Goal: Task Accomplishment & Management: Check status

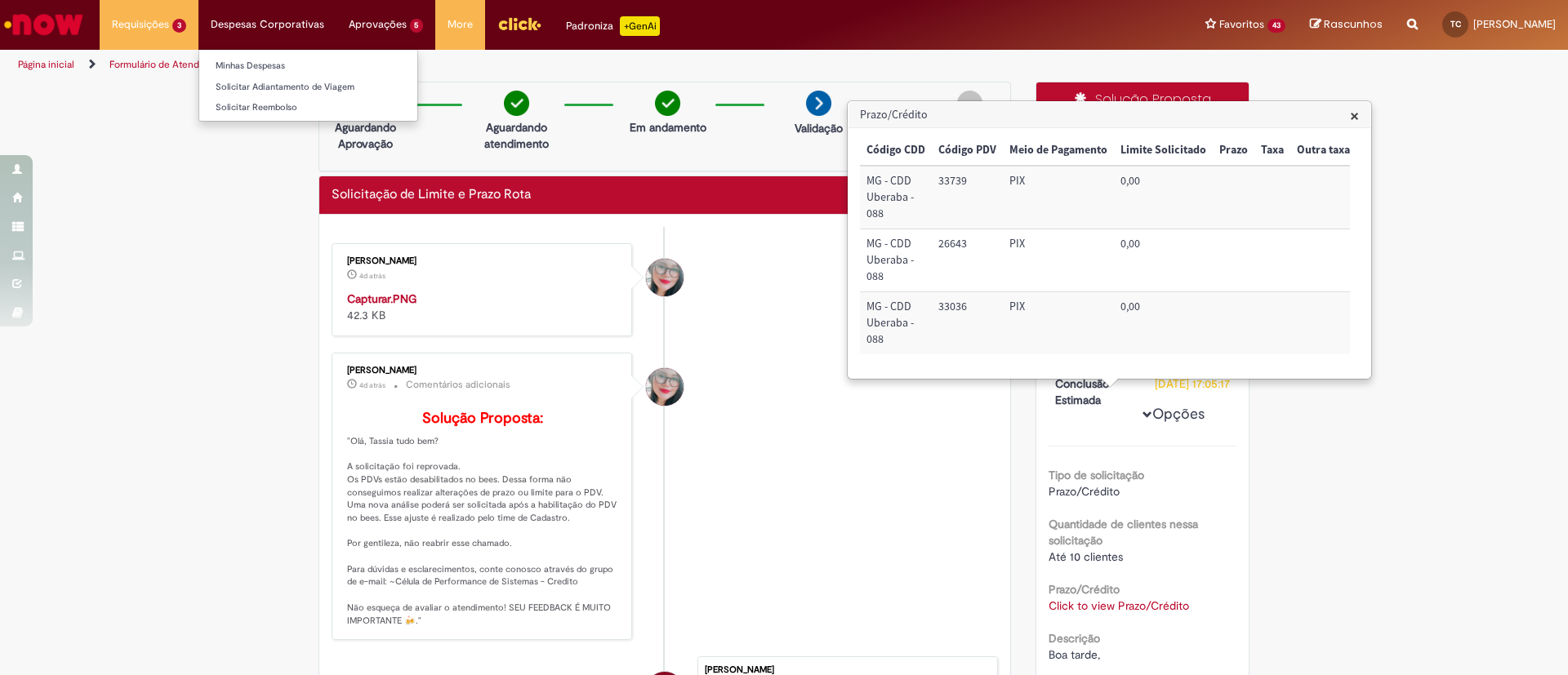
scroll to position [208, 0]
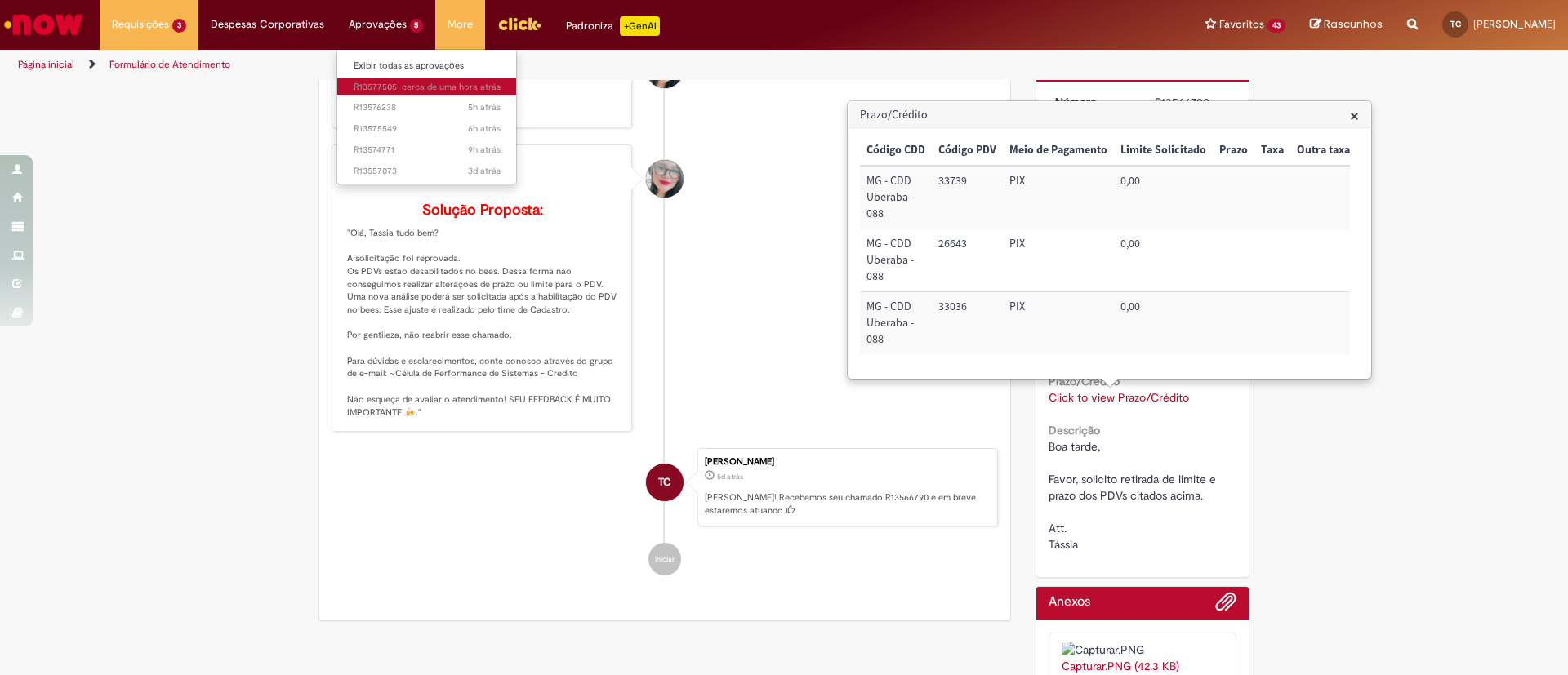
click at [385, 81] on span "cerca de uma hora atrás cerca de uma hora atrás R13577505" at bounding box center [427, 87] width 147 height 13
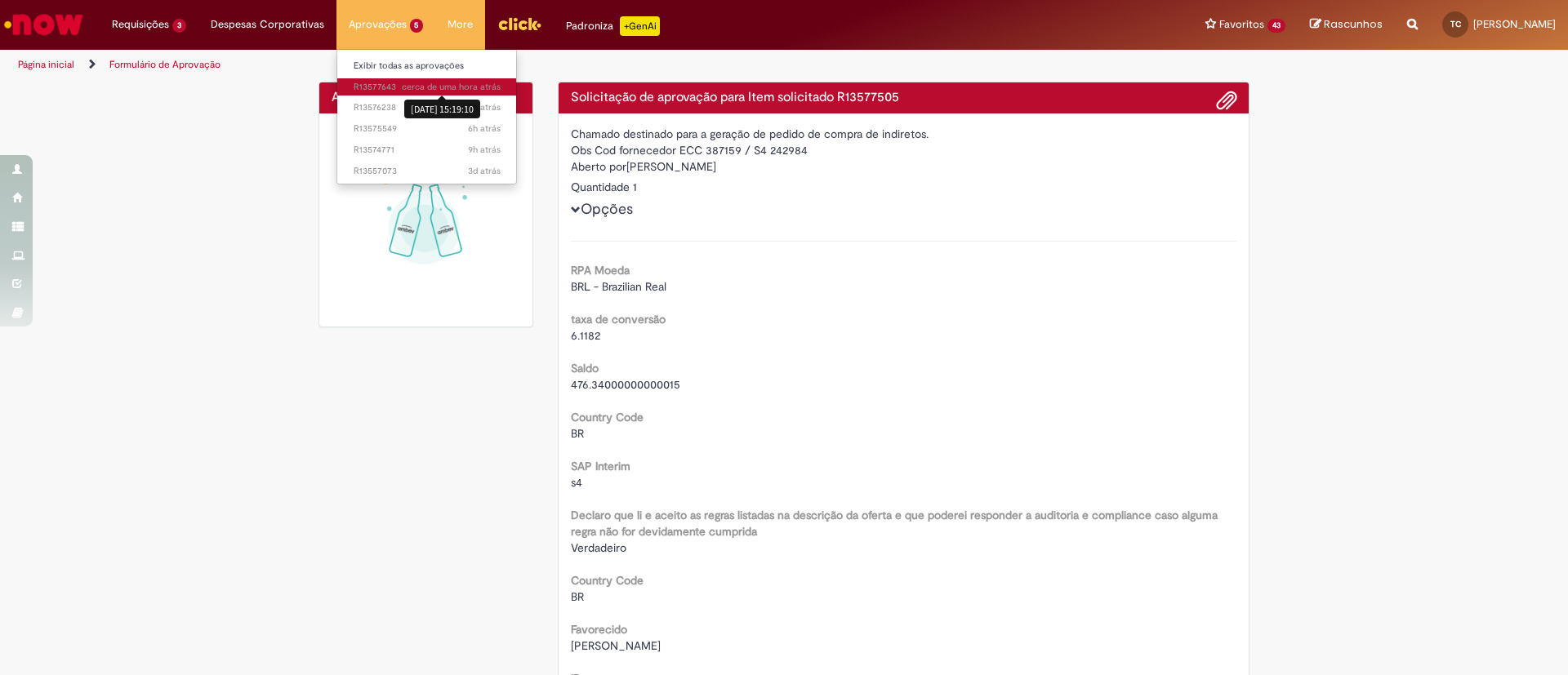
click at [412, 91] on span "cerca de uma hora atrás" at bounding box center [451, 87] width 99 height 12
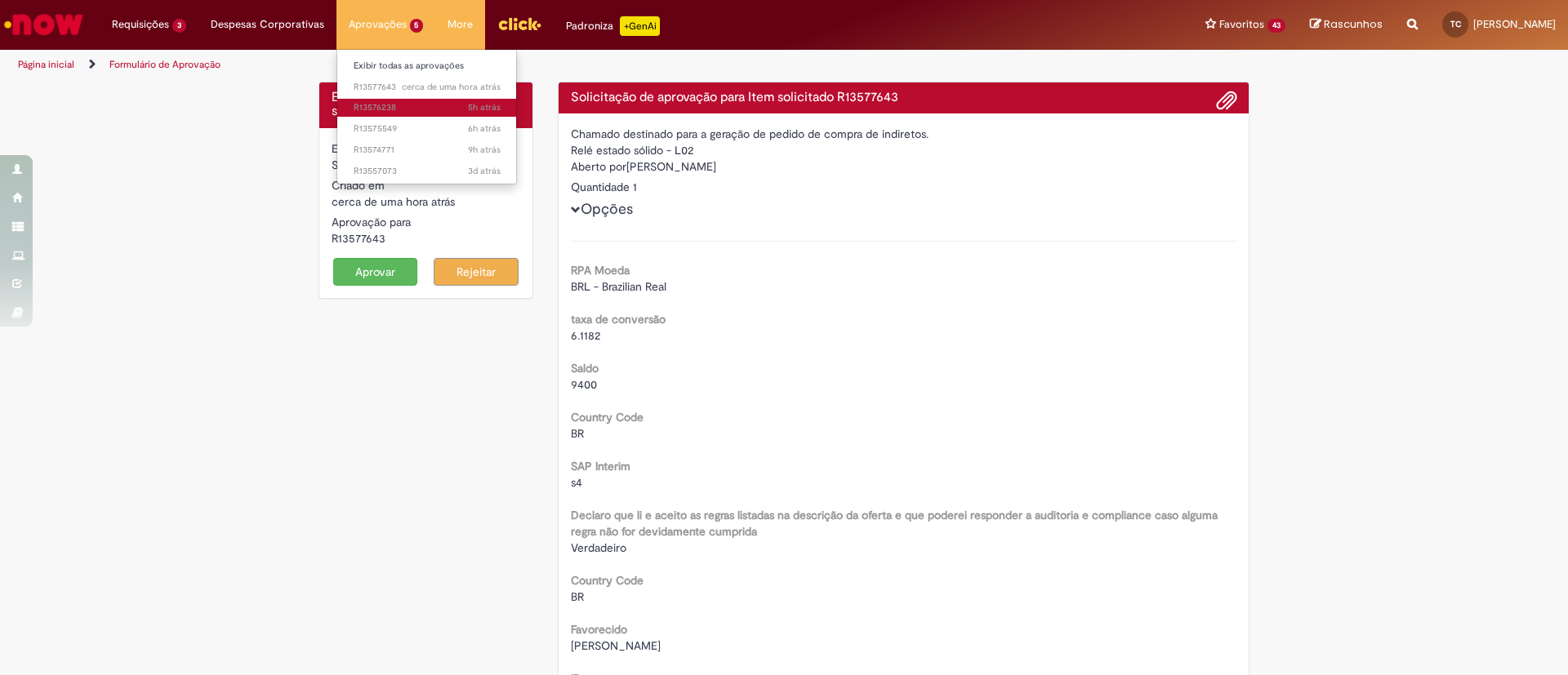
click at [376, 108] on span "5h atrás 5 horas atrás R13576238" at bounding box center [427, 107] width 147 height 13
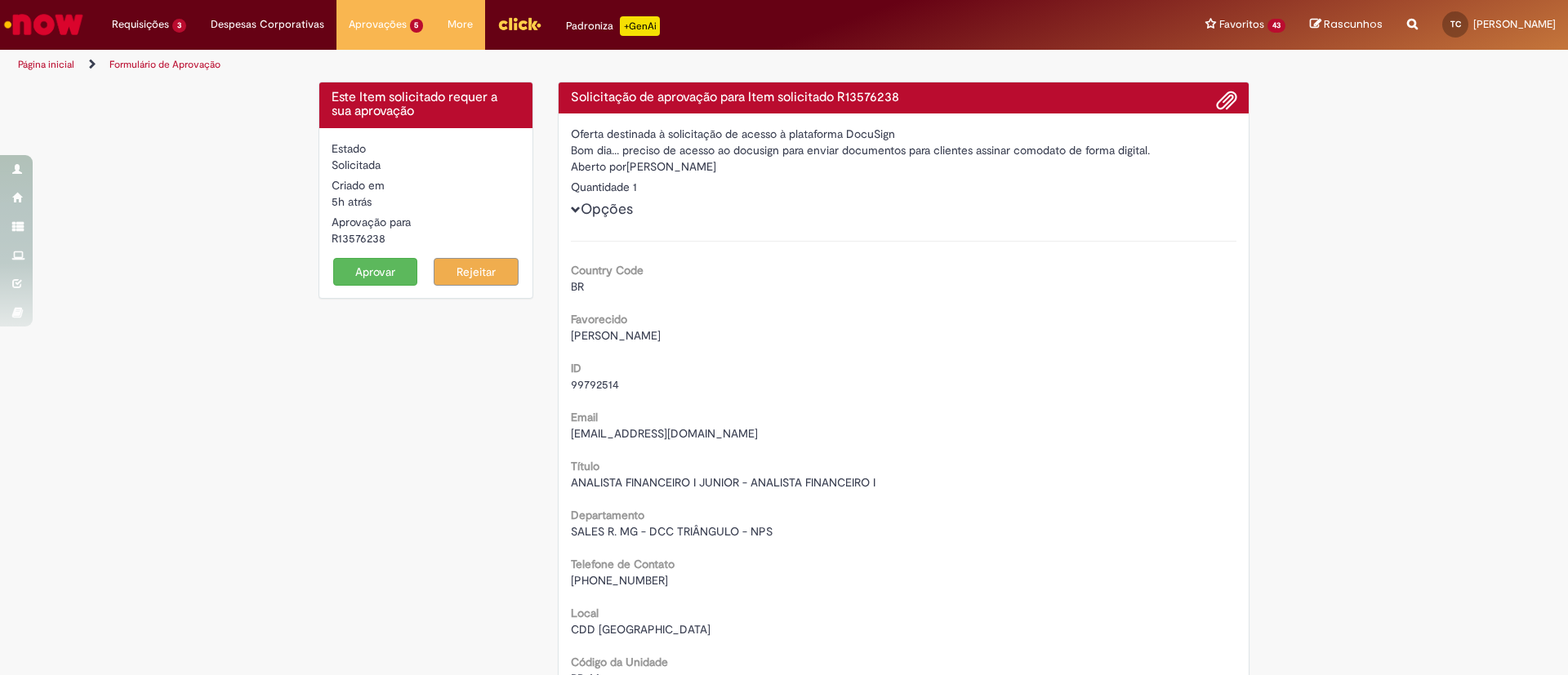
click at [362, 261] on button "Aprovar" at bounding box center [376, 272] width 85 height 28
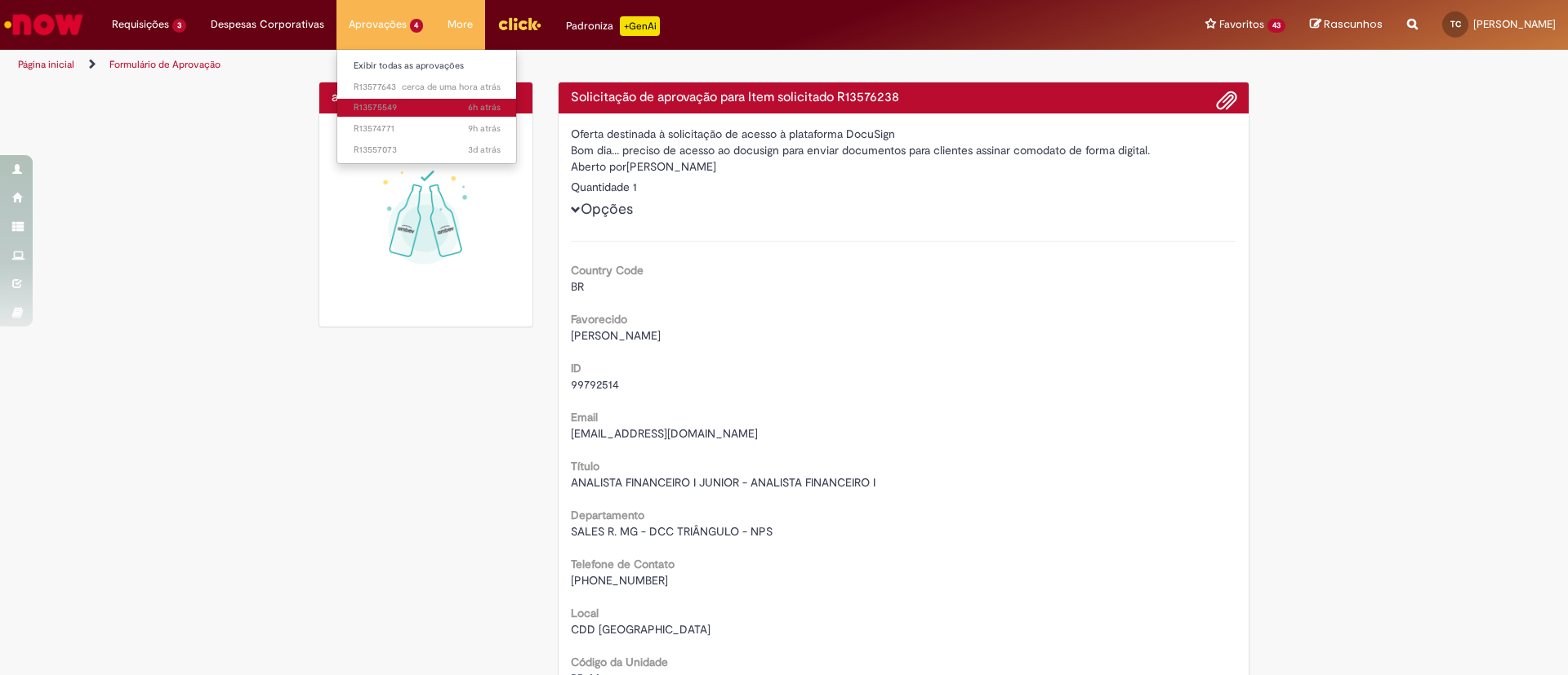
click at [410, 107] on span "6h atrás 6 horas atrás R13575549" at bounding box center [427, 107] width 147 height 13
click at [411, 129] on span "9h atrás 9 horas atrás R13574771" at bounding box center [427, 129] width 147 height 13
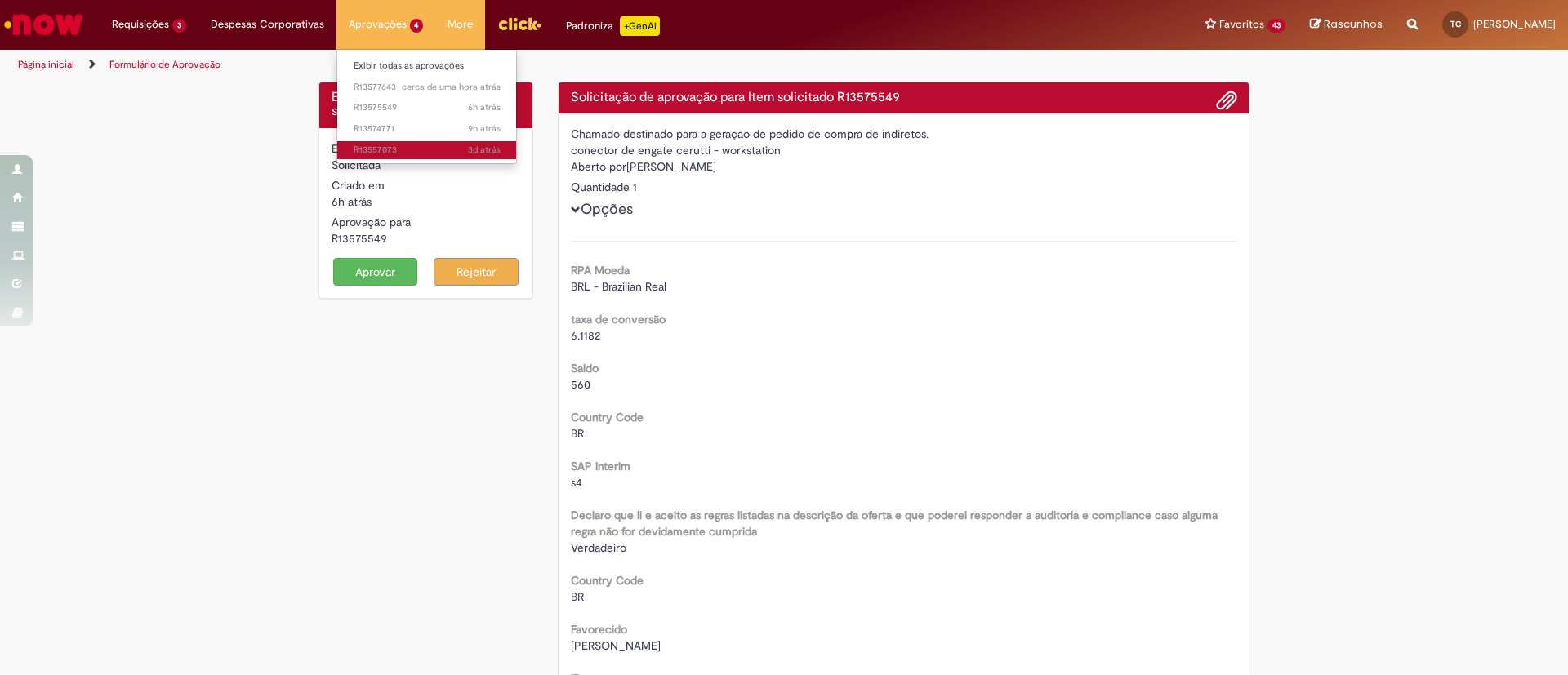
click at [406, 146] on span "3d atrás 3 dias atrás R13557073" at bounding box center [427, 150] width 147 height 13
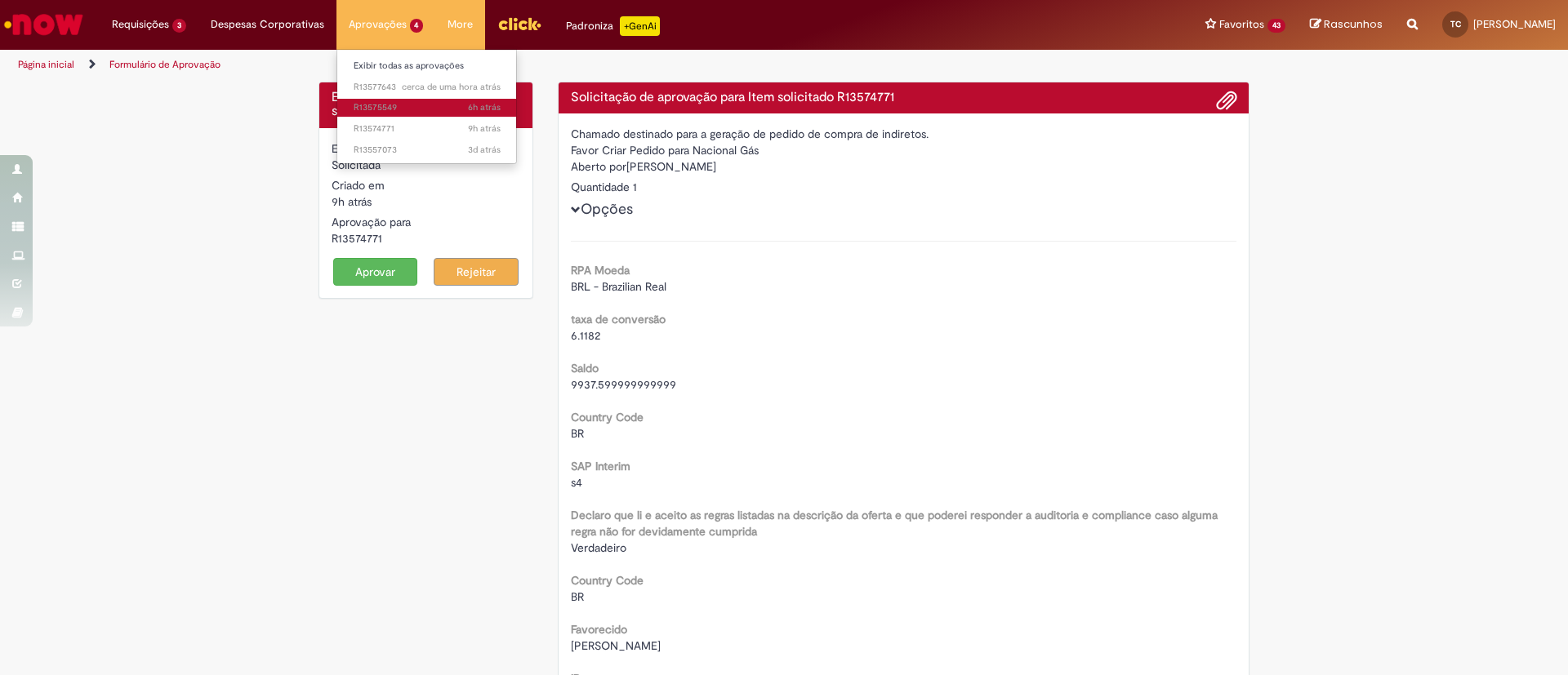
click at [408, 112] on span "6h atrás 6 horas atrás R13575549" at bounding box center [427, 107] width 147 height 13
click at [411, 100] on div "29/09/2025 15:19:10" at bounding box center [442, 109] width 76 height 19
click at [392, 102] on span "6h atrás 6 horas atrás R13575549" at bounding box center [427, 107] width 147 height 13
click at [387, 125] on span "9h atrás 9 horas atrás R13574771" at bounding box center [427, 129] width 147 height 13
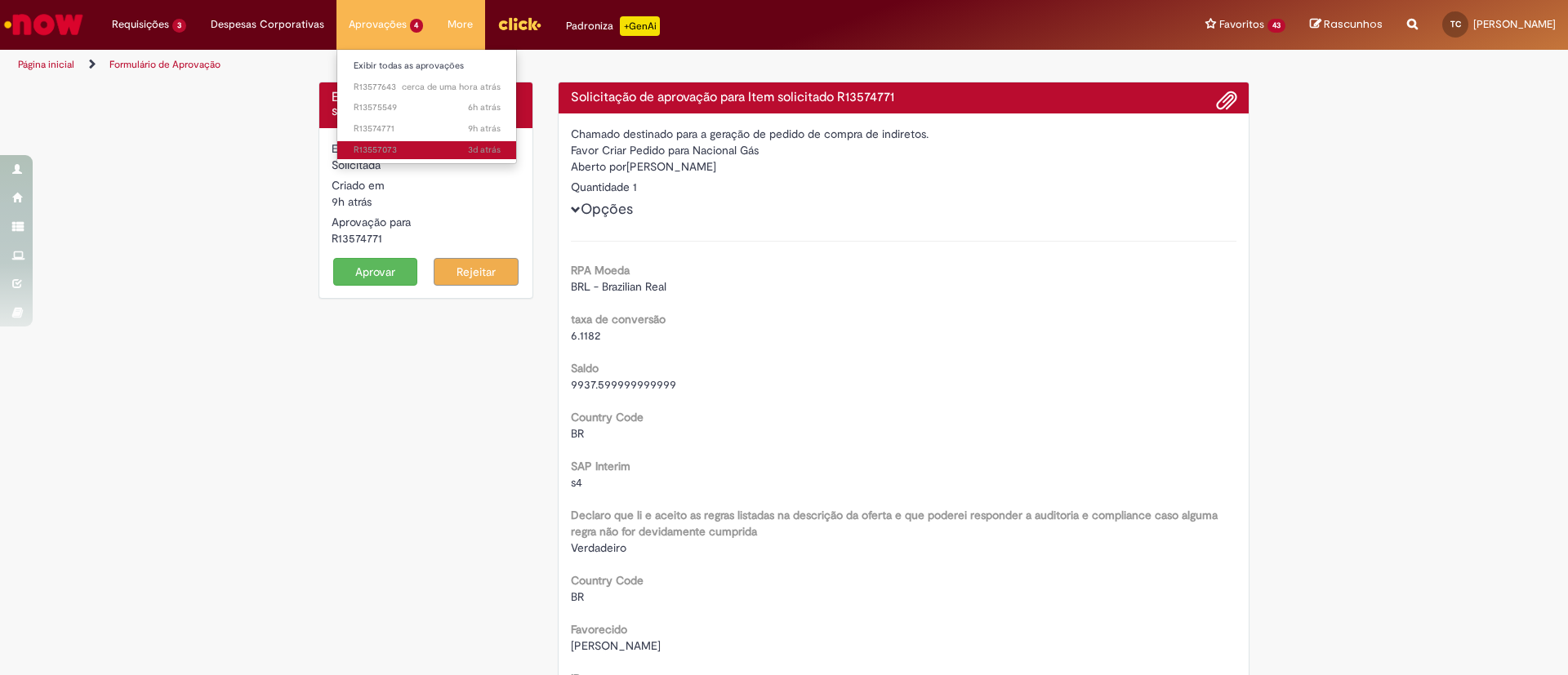
click at [391, 146] on span "3d atrás 3 dias atrás R13557073" at bounding box center [427, 150] width 147 height 13
click at [395, 152] on span "3d atrás 3 dias atrás R13557073" at bounding box center [427, 150] width 147 height 13
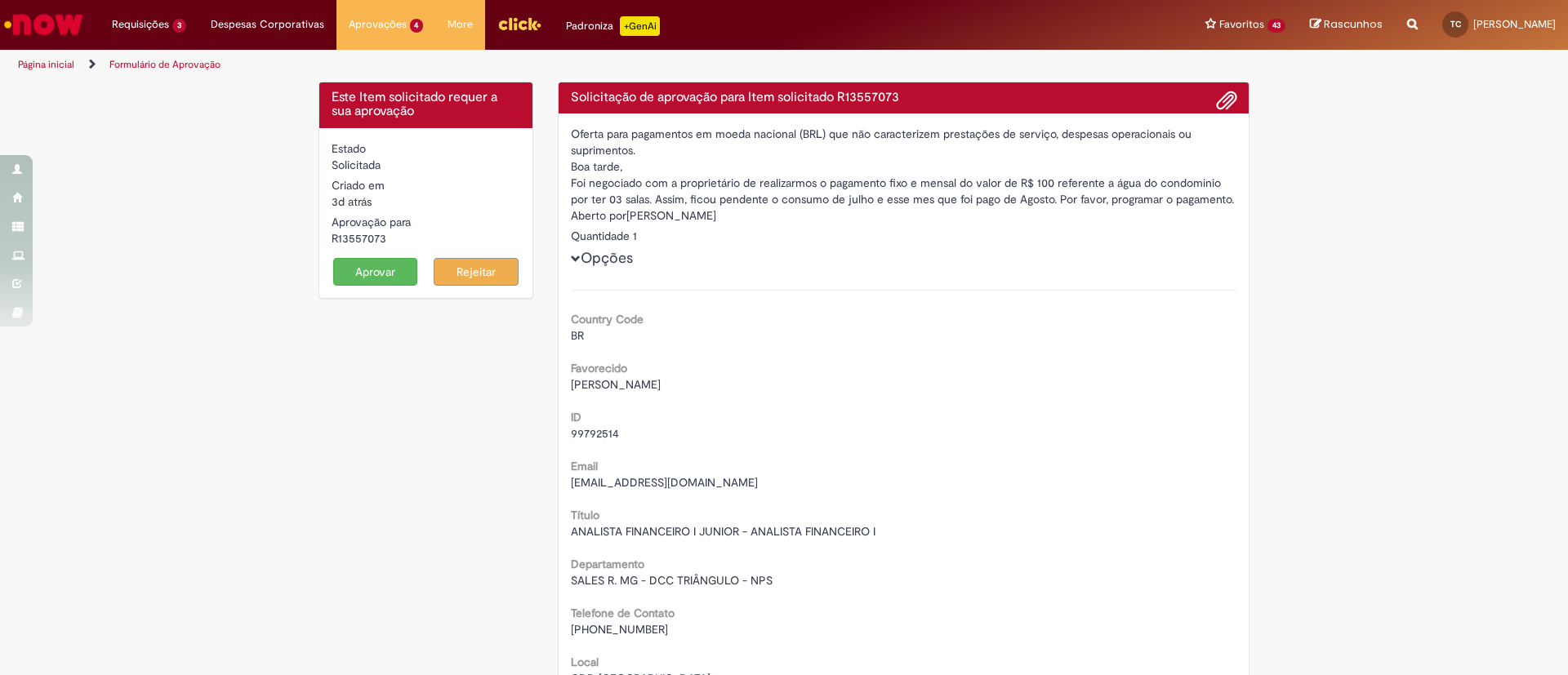
click at [356, 276] on button "Aprovar" at bounding box center [376, 272] width 85 height 28
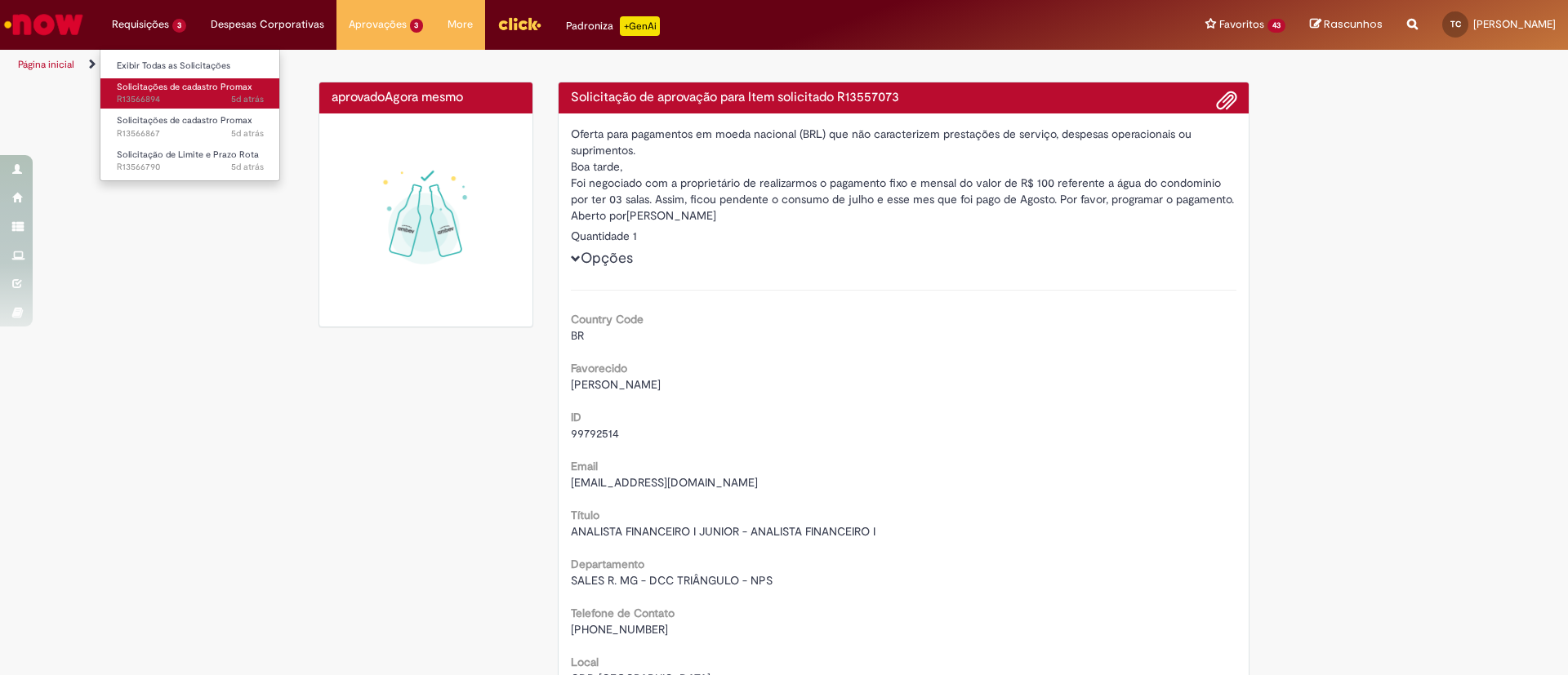
click at [151, 81] on span "Solicitações de cadastro Promax" at bounding box center [184, 87] width 135 height 12
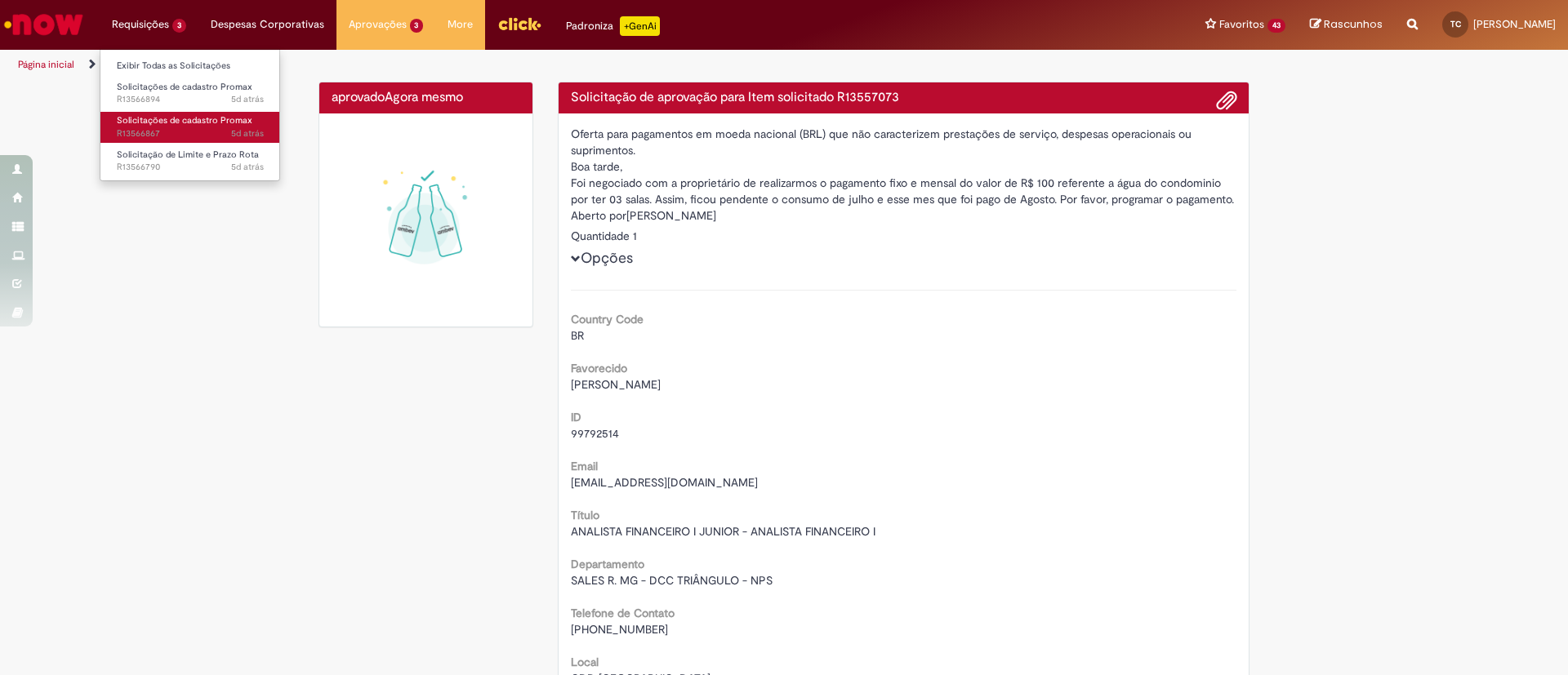
click at [159, 123] on span "Solicitações de cadastro Promax" at bounding box center [184, 120] width 135 height 12
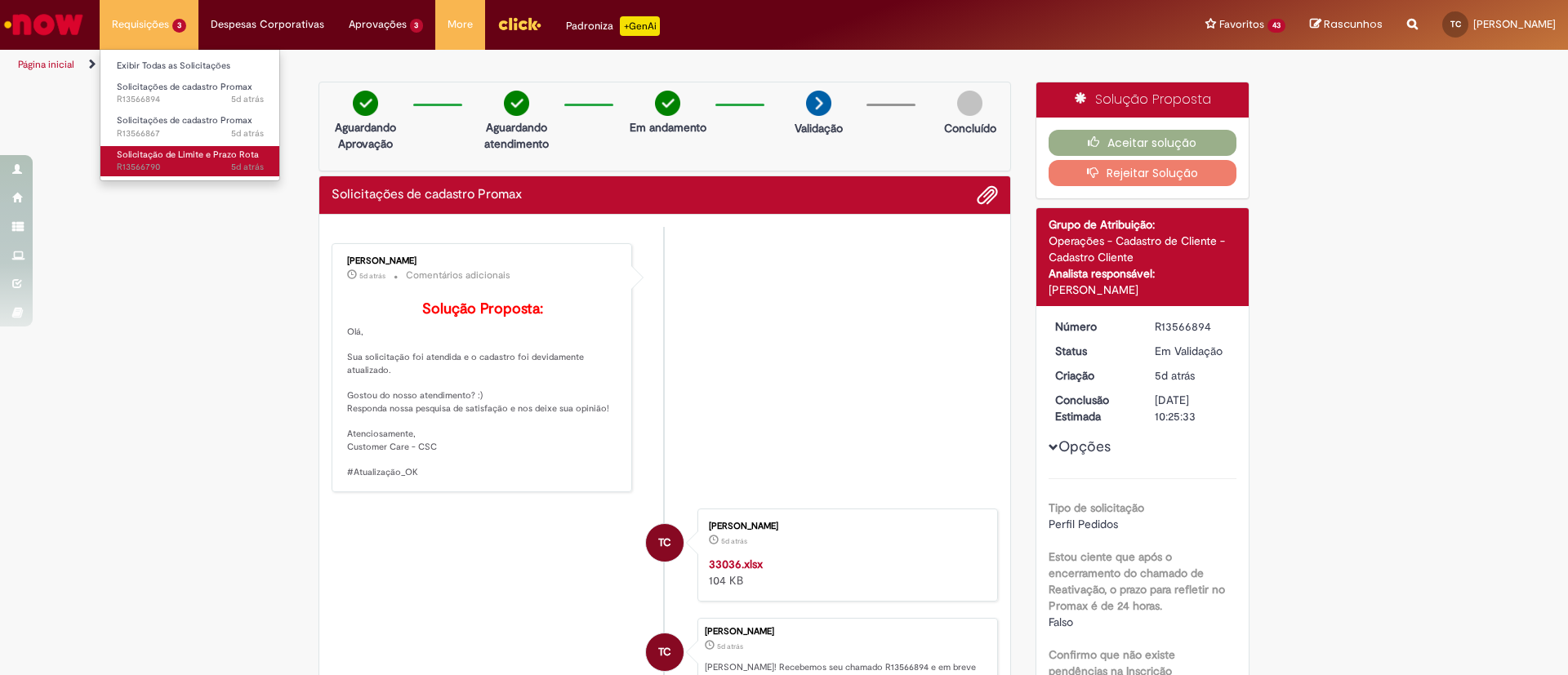
click at [167, 167] on span "5d atrás 5 dias atrás R13566790" at bounding box center [190, 167] width 147 height 13
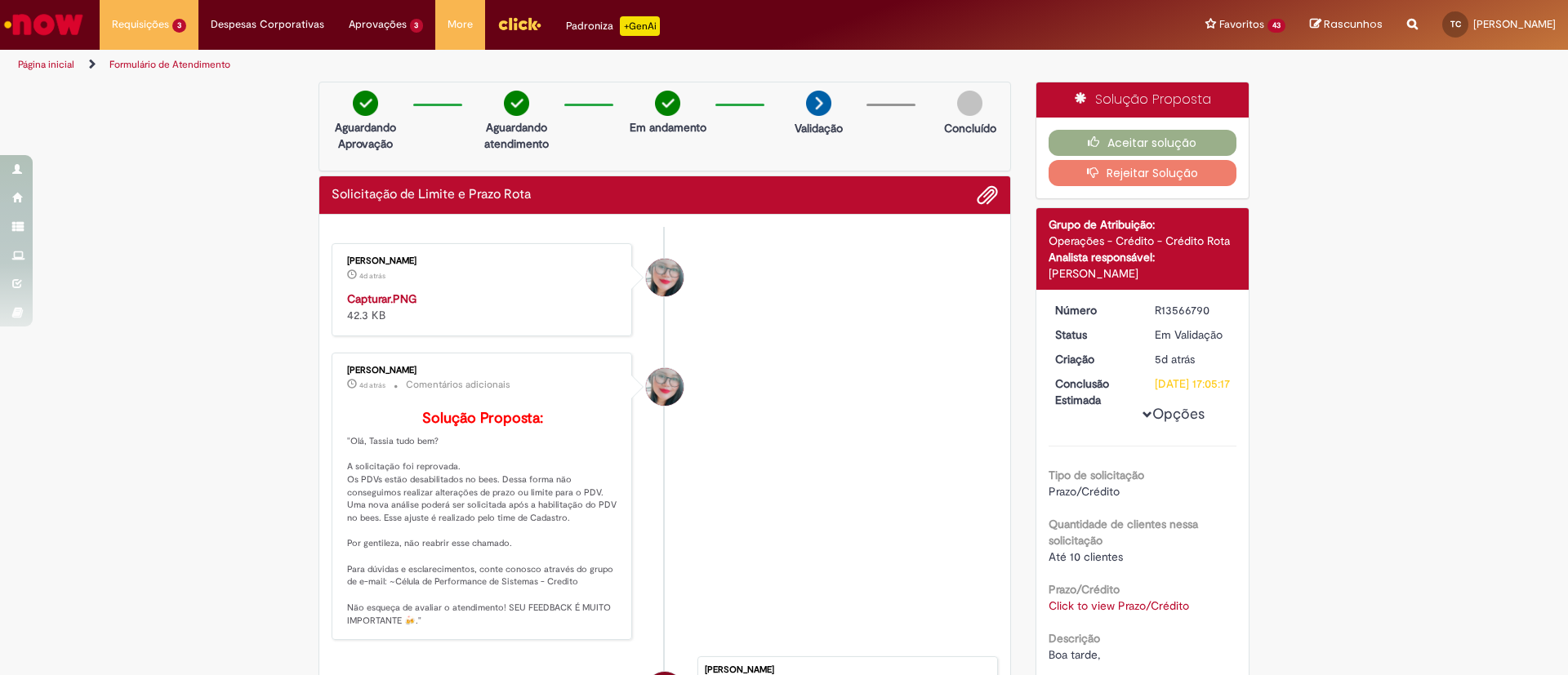
drag, startPoint x: 1203, startPoint y: 310, endPoint x: 1126, endPoint y: 318, distance: 77.4
click at [1126, 302] on dl "Número R13566790 Status Em Validação Criação 5d atrás 5 dias atrás Conclusão Es…" at bounding box center [1143, 302] width 201 height 0
copy dl "Número R13566790"
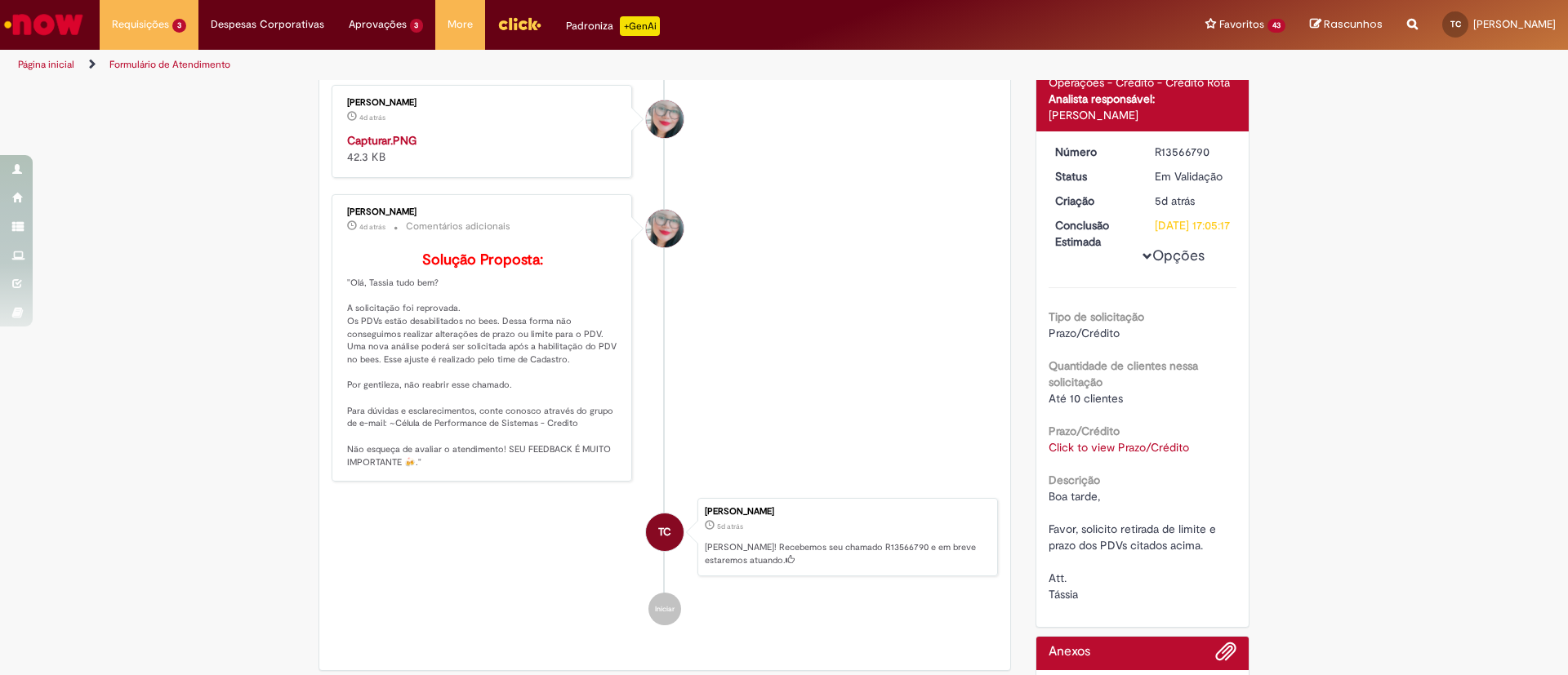
scroll to position [165, 0]
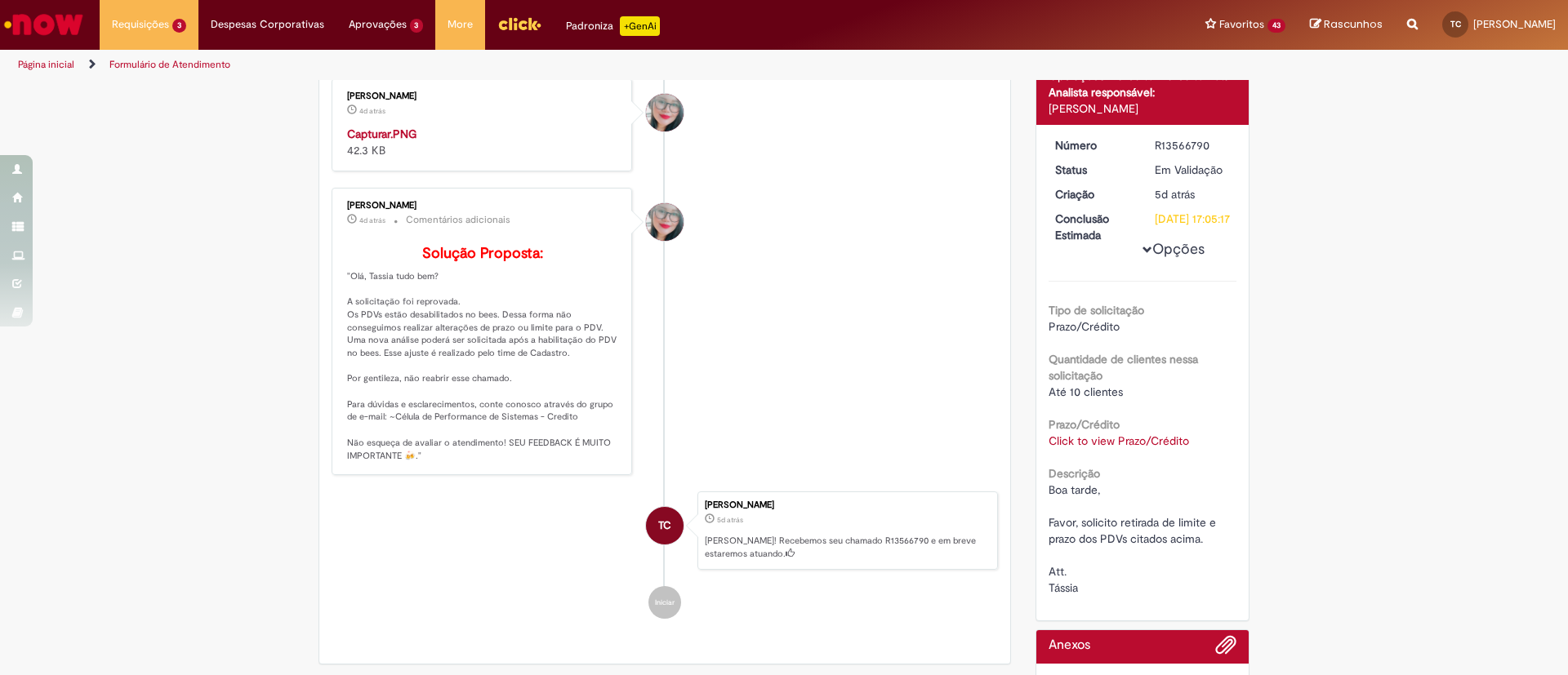
click at [1148, 448] on link "Click to view Prazo/Crédito" at bounding box center [1119, 441] width 140 height 14
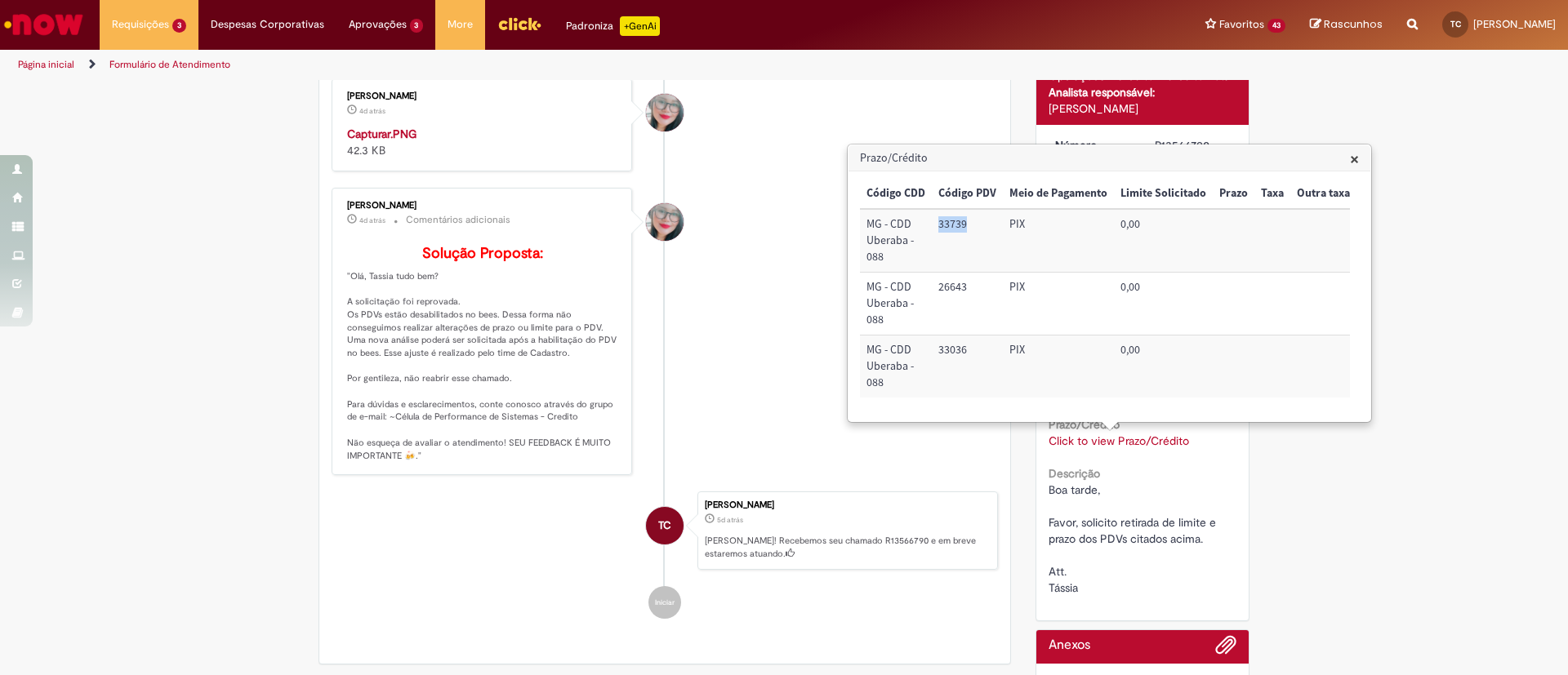
drag, startPoint x: 975, startPoint y: 234, endPoint x: 937, endPoint y: 230, distance: 38.2
click at [937, 230] on td "33739" at bounding box center [968, 240] width 71 height 63
copy td "33739"
drag, startPoint x: 977, startPoint y: 279, endPoint x: 937, endPoint y: 286, distance: 40.6
click at [937, 286] on td "26643" at bounding box center [968, 304] width 71 height 63
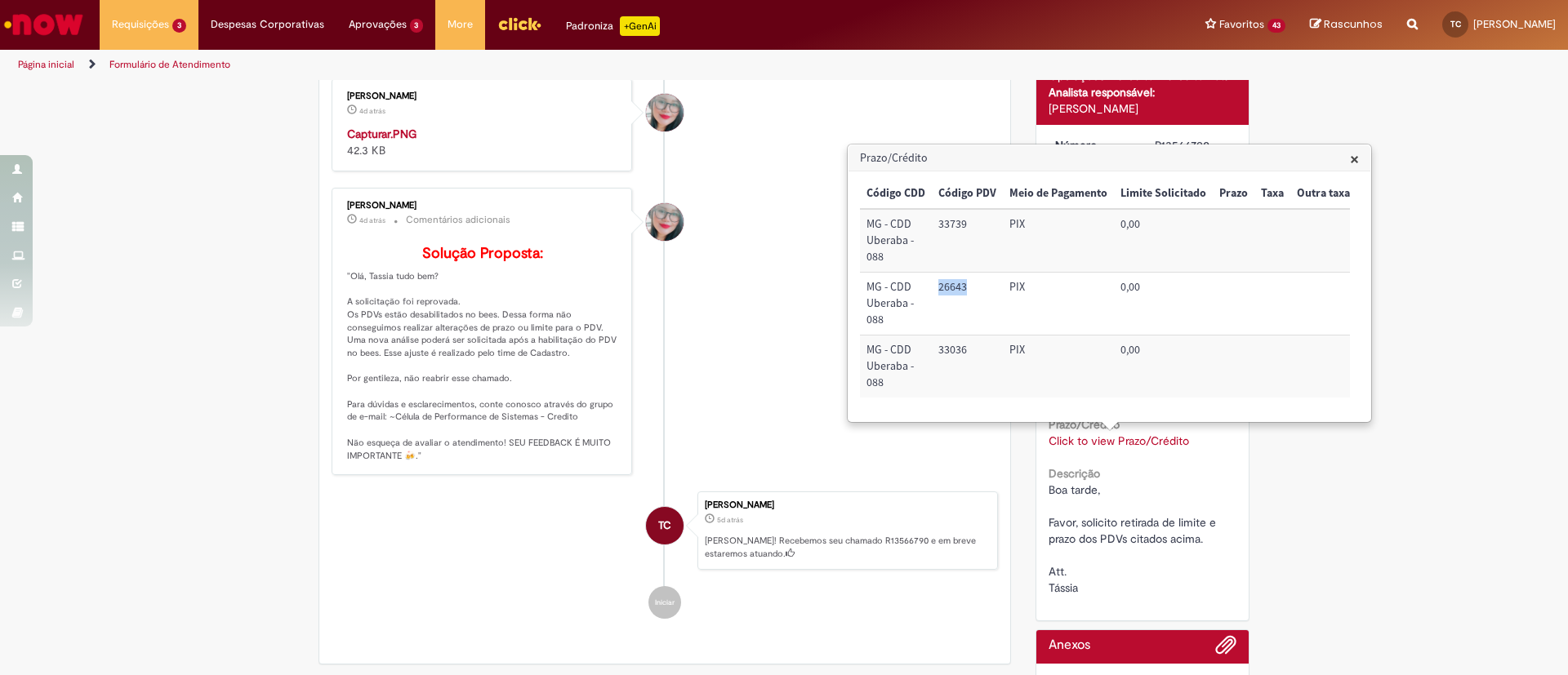
copy td "26643"
drag, startPoint x: 969, startPoint y: 348, endPoint x: 939, endPoint y: 348, distance: 30.0
click at [939, 348] on td "33036" at bounding box center [968, 366] width 71 height 62
copy td "33036"
click at [1472, 329] on div "Verificar Código de Barras Aguardando Aprovação Aguardando atendimento Em andam…" at bounding box center [784, 354] width 1568 height 874
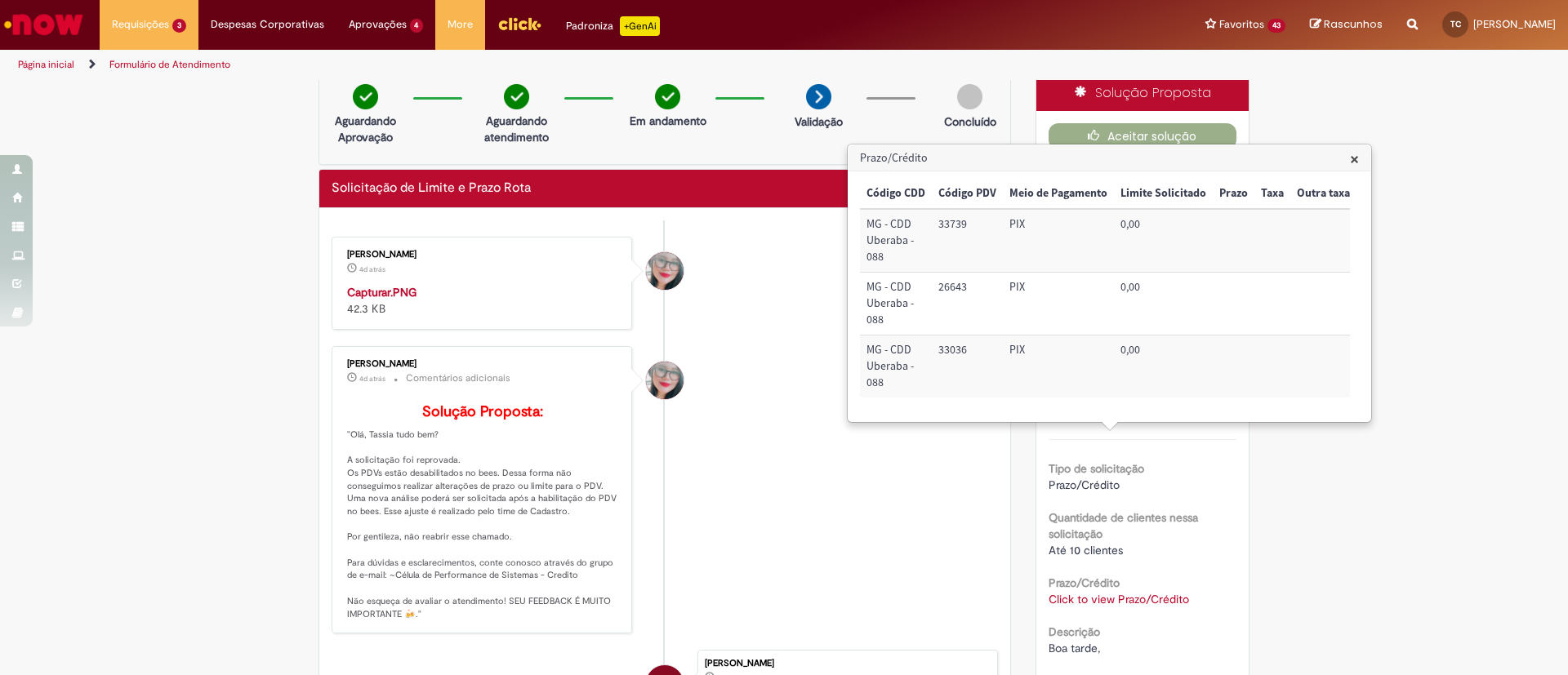
scroll to position [0, 0]
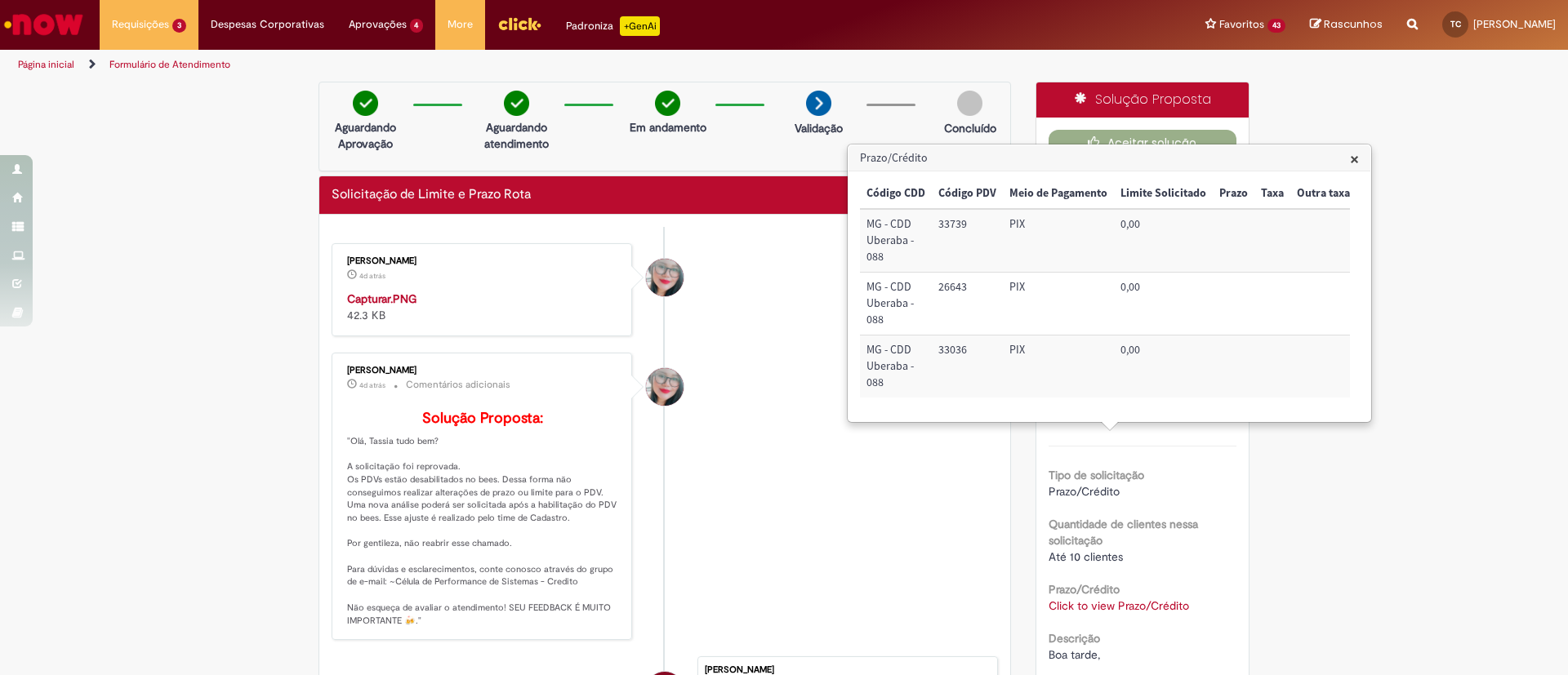
click at [1353, 160] on span "×" at bounding box center [1354, 159] width 9 height 22
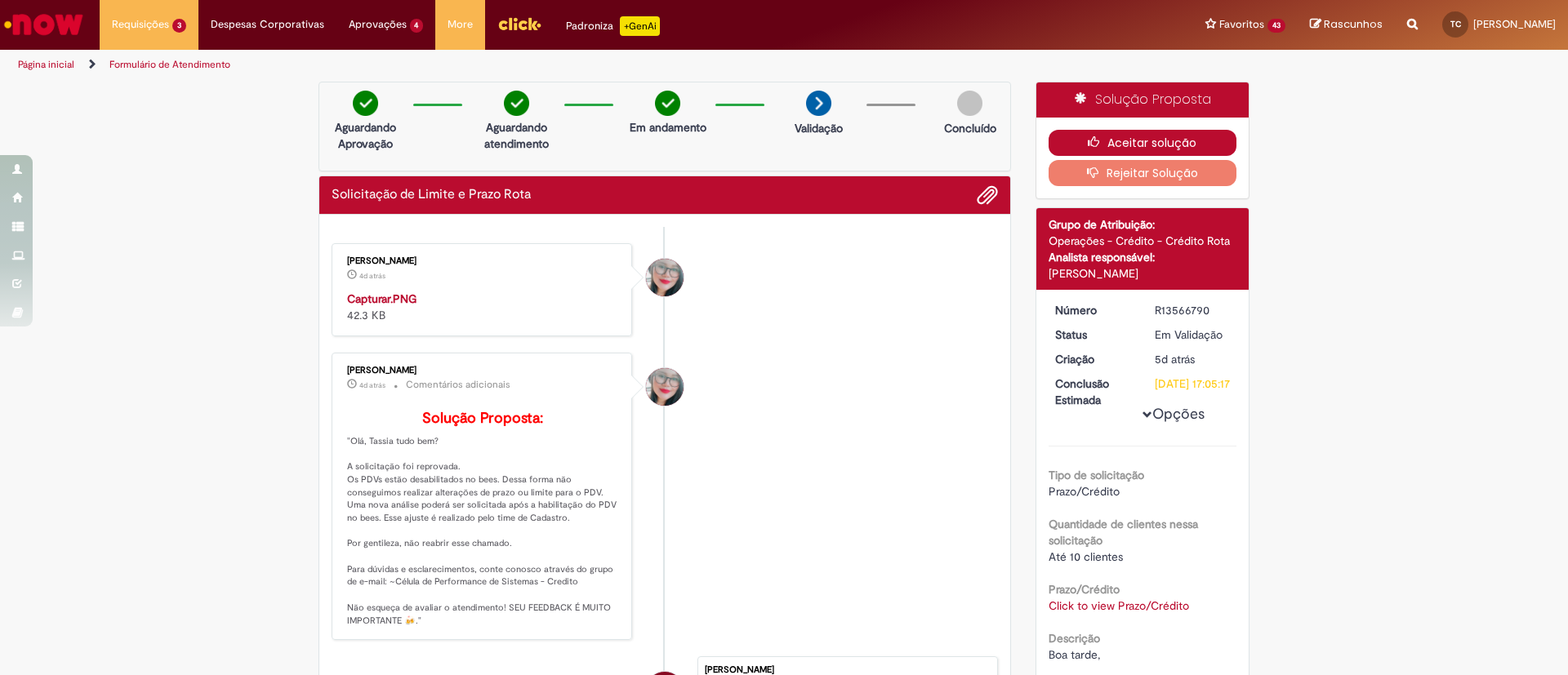
click at [1179, 144] on button "Aceitar solução" at bounding box center [1143, 143] width 189 height 26
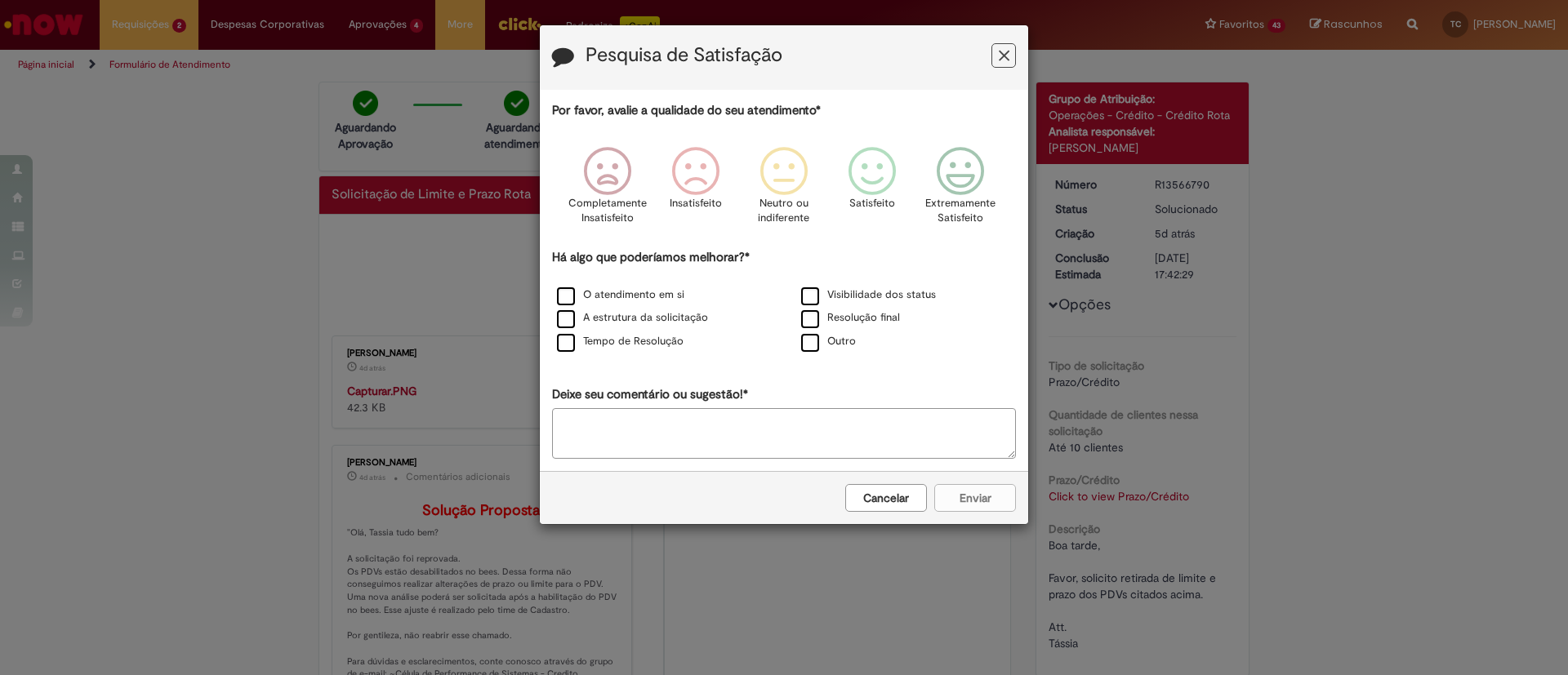
click at [1002, 56] on icon "Feedback" at bounding box center [1004, 56] width 11 height 17
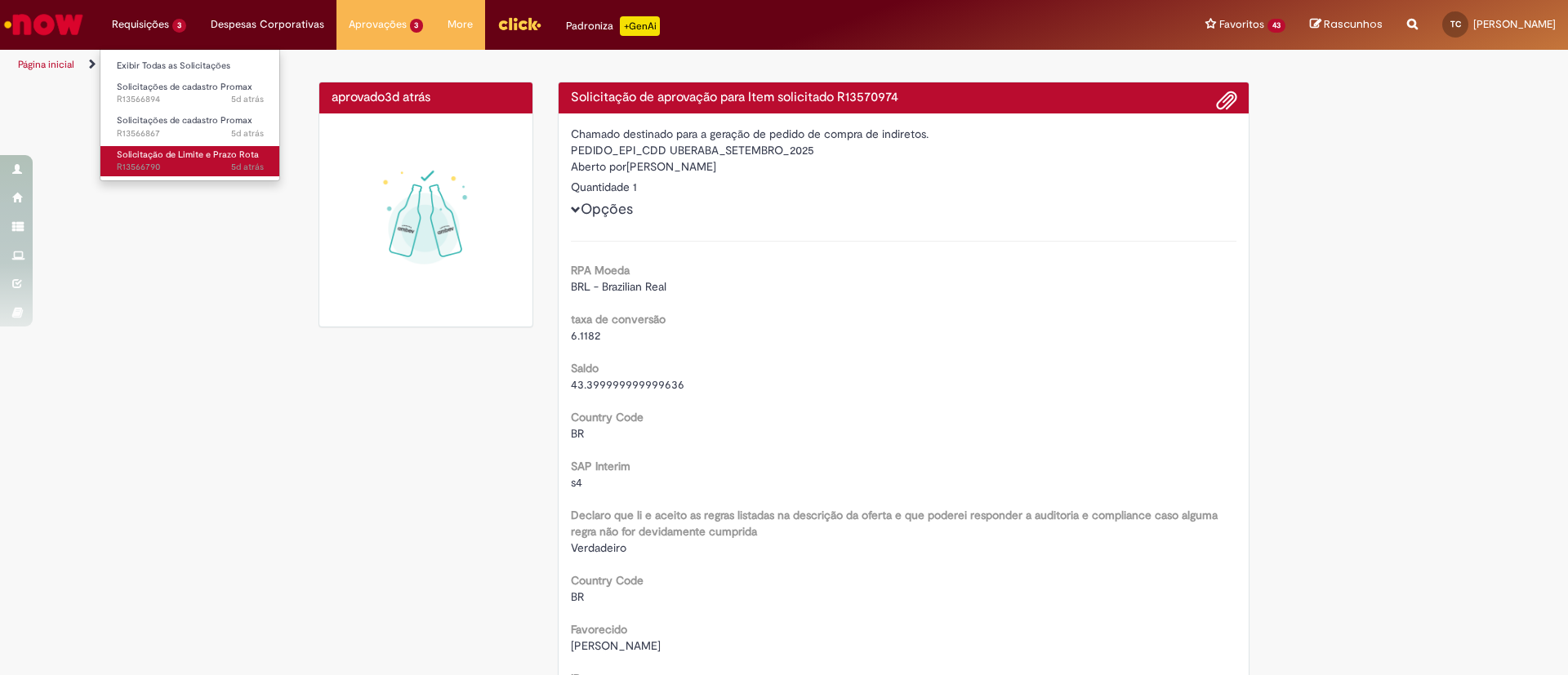
click at [181, 168] on span "5d atrás 5 dias atrás R13566790" at bounding box center [190, 167] width 147 height 13
click at [189, 167] on span "5d atrás 5 dias atrás R13566790" at bounding box center [190, 167] width 147 height 13
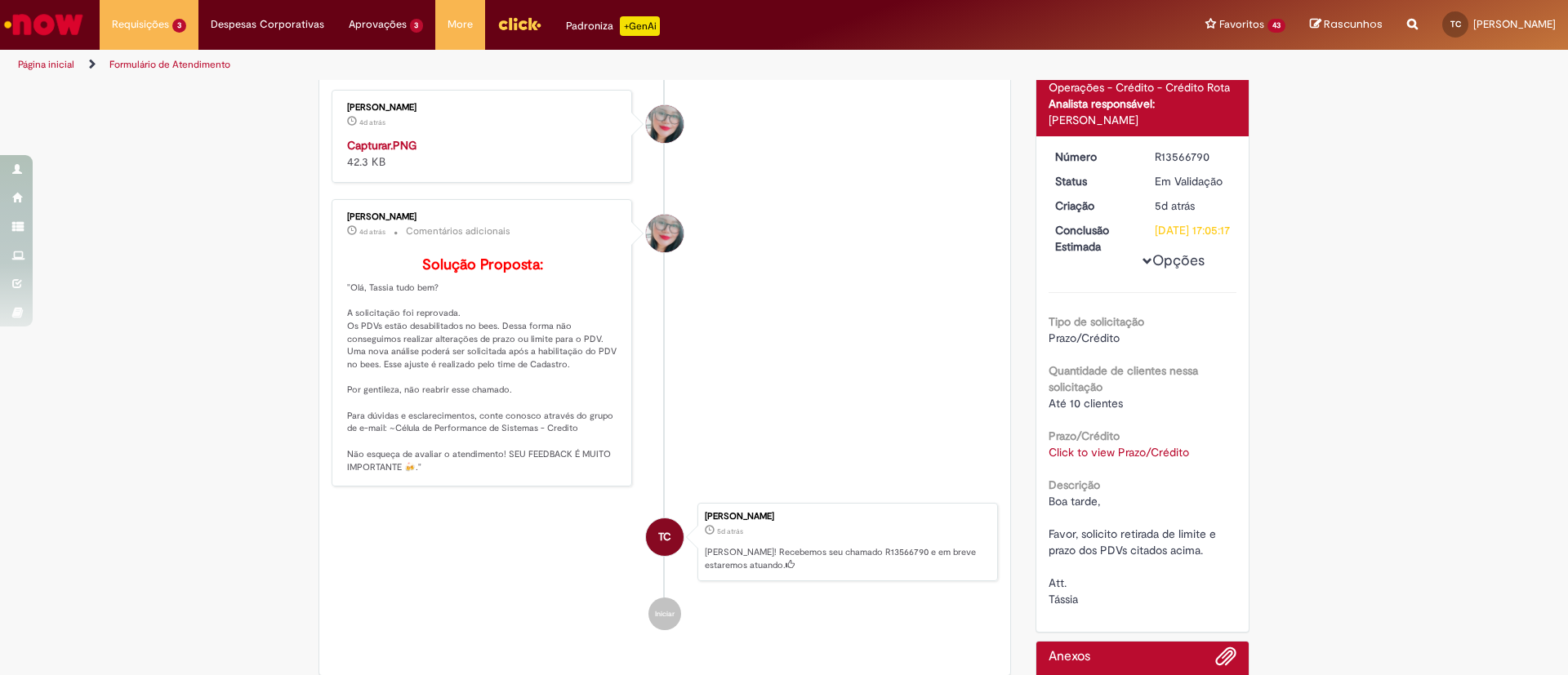
scroll to position [162, 0]
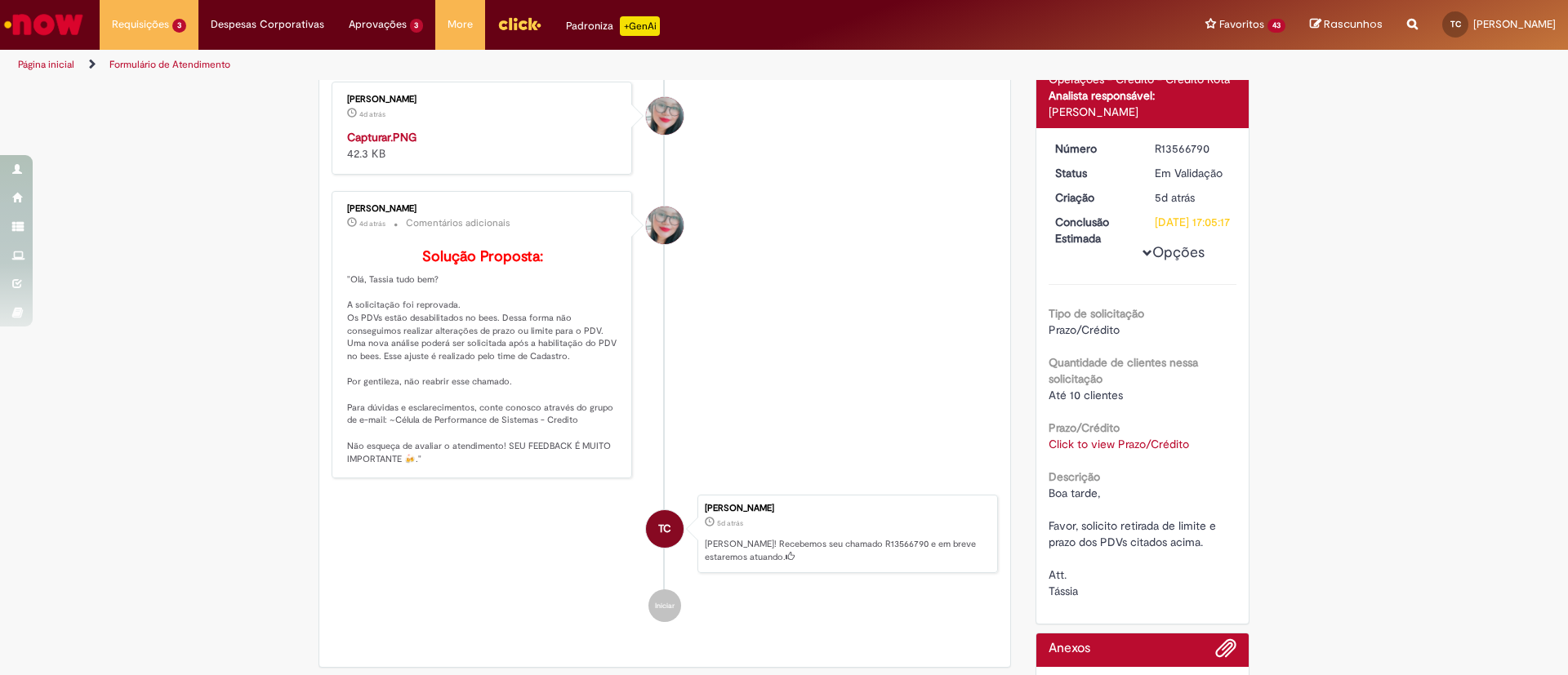
click at [1129, 452] on link "Click to view Prazo/Crédito" at bounding box center [1119, 444] width 140 height 14
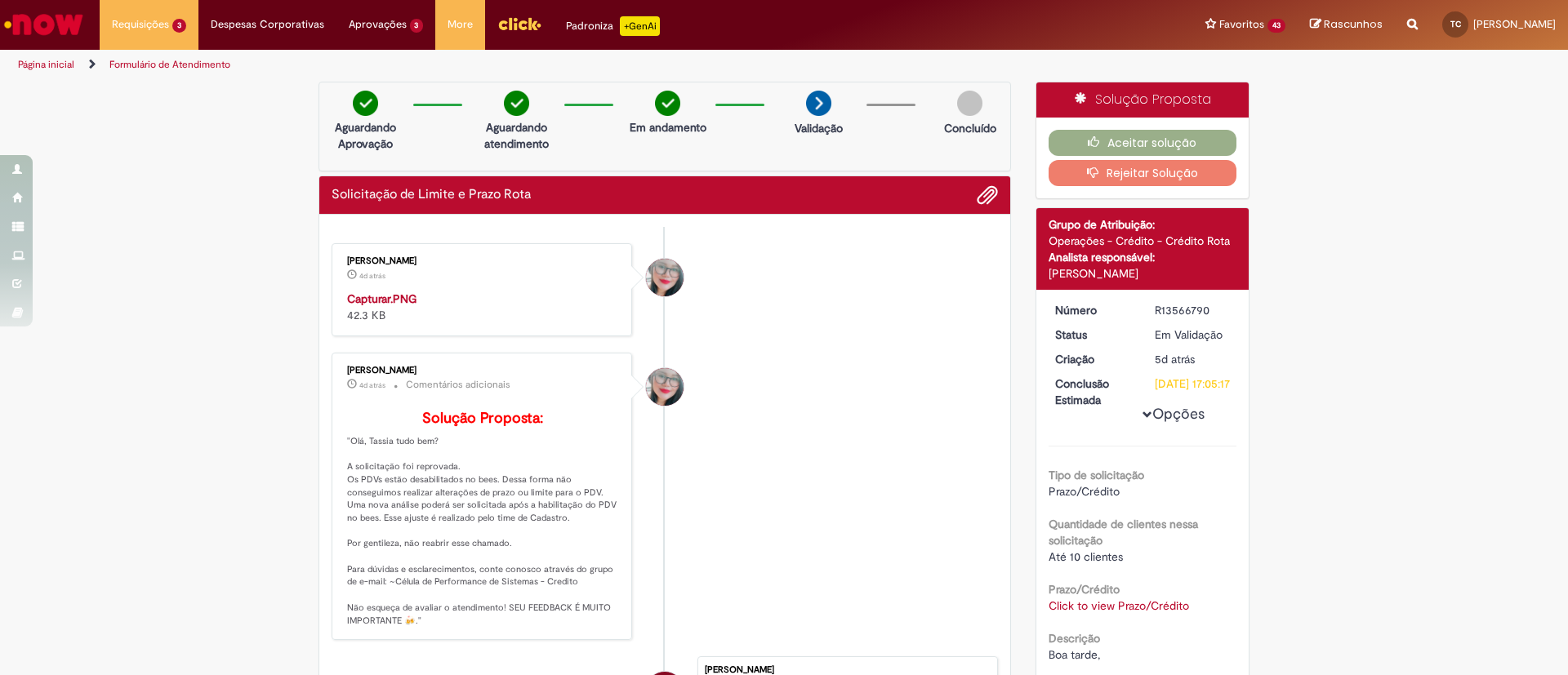
click at [1118, 613] on link "Click to view Prazo/Crédito" at bounding box center [1119, 606] width 140 height 14
